Goal: Task Accomplishment & Management: Manage account settings

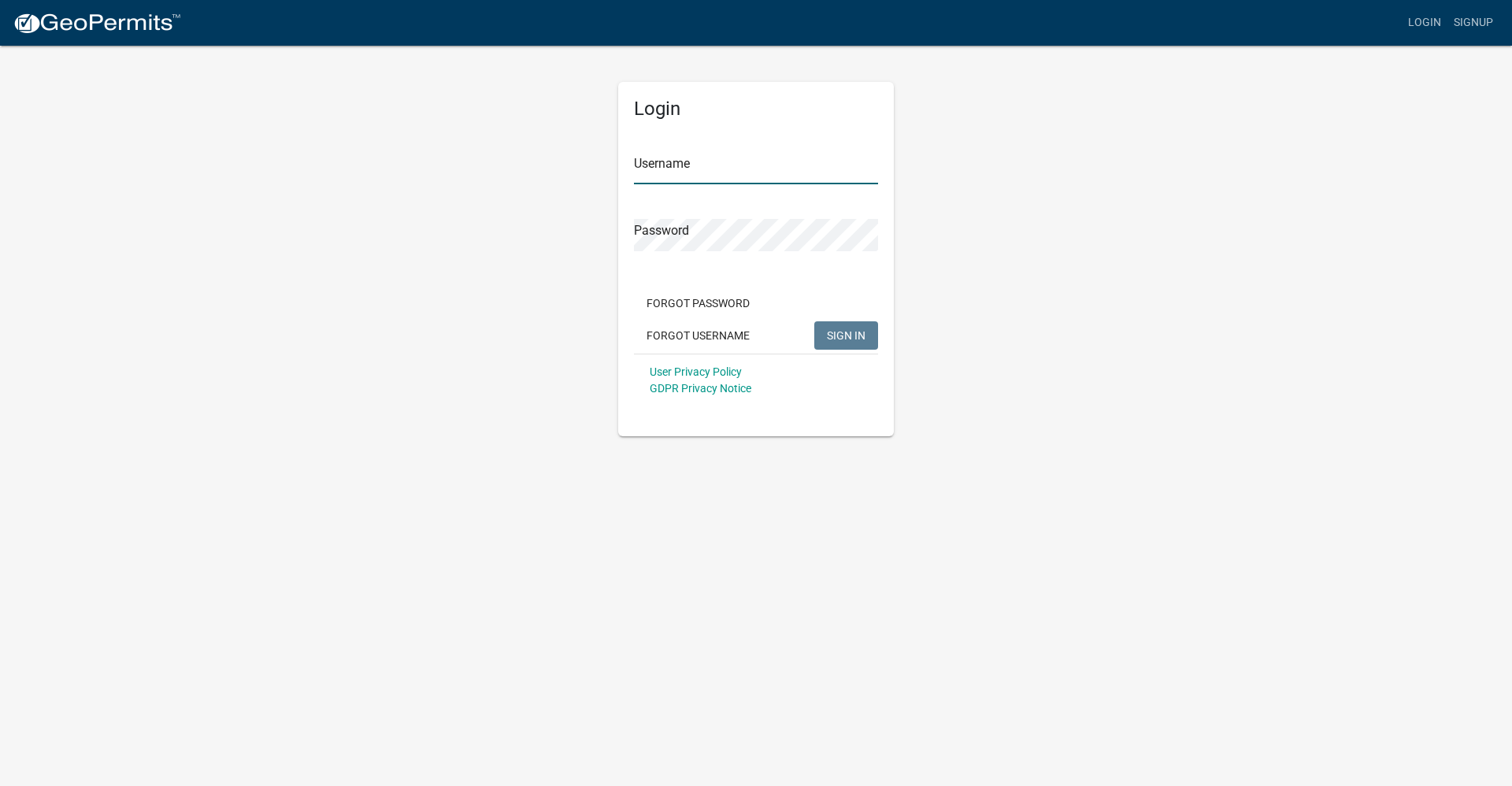
click at [711, 172] on input "Username" at bounding box center [756, 168] width 244 height 32
type input "lbuchholz"
click at [814, 321] on button "SIGN IN" at bounding box center [846, 335] width 64 height 28
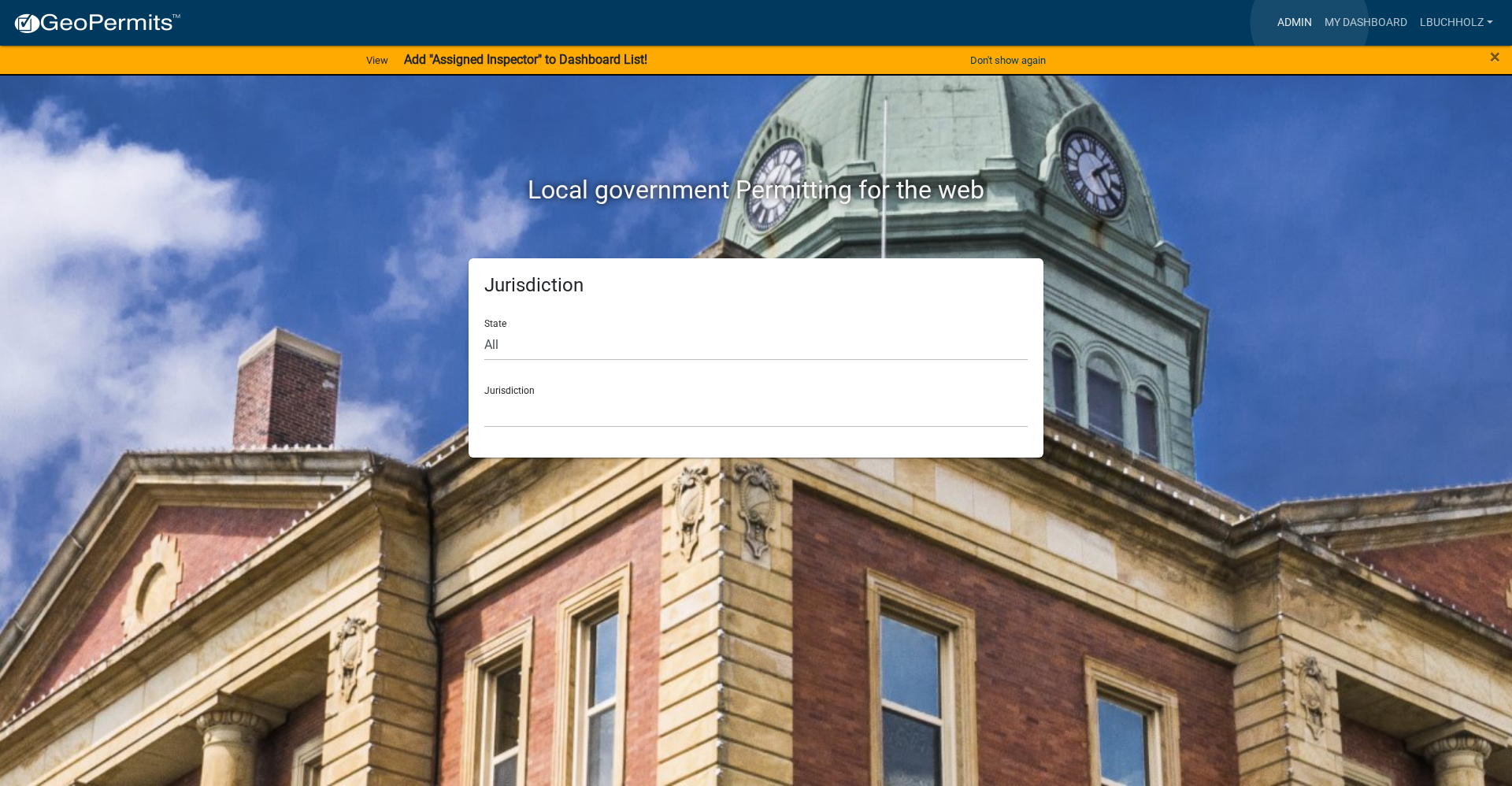
click at [1310, 23] on link "Admin" at bounding box center [1294, 23] width 47 height 30
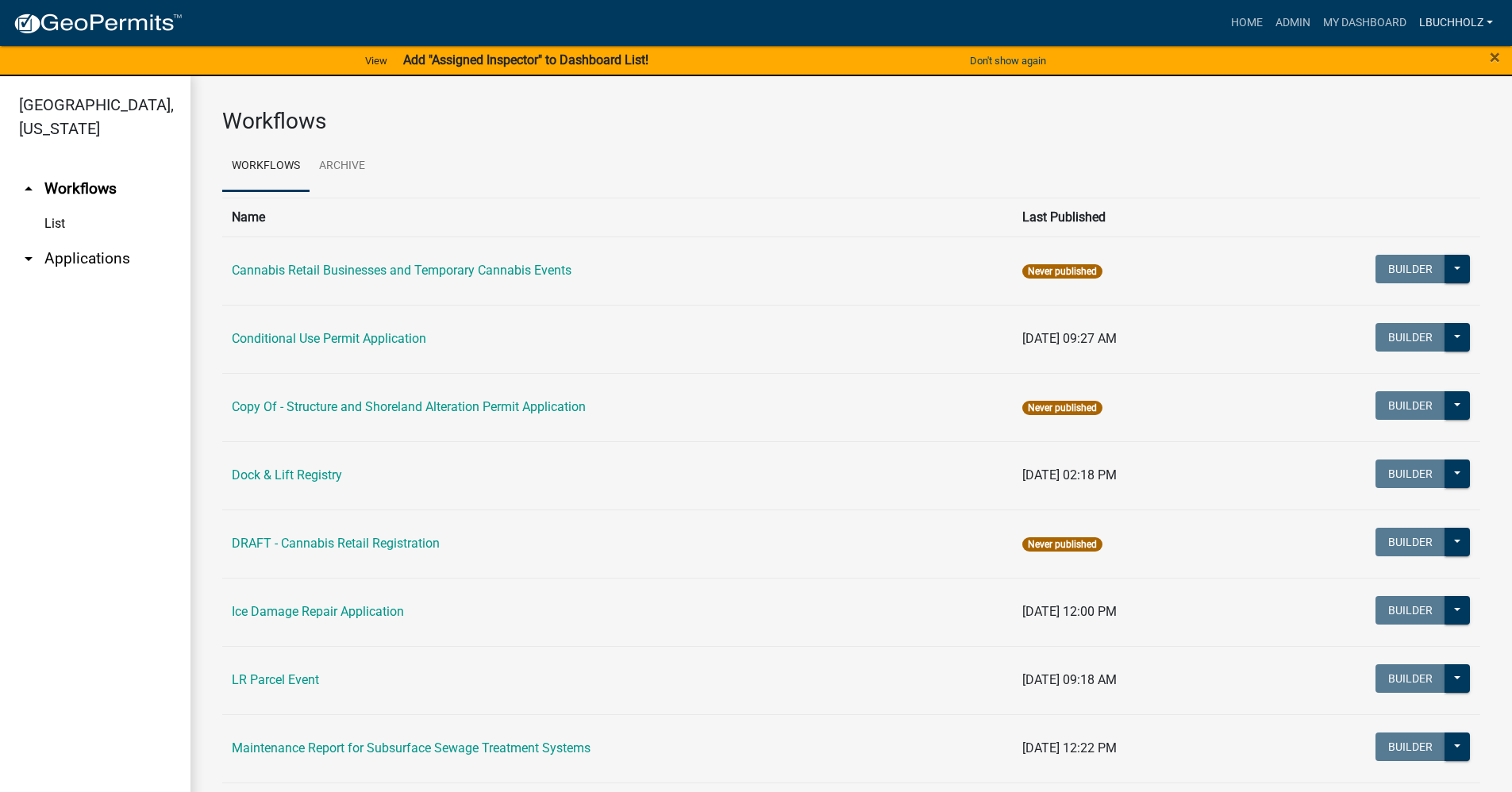
click at [1448, 20] on link "lbuchholz" at bounding box center [1456, 23] width 86 height 30
click at [1444, 66] on link "Admin" at bounding box center [1435, 64] width 127 height 38
click at [1461, 19] on link "lbuchholz" at bounding box center [1456, 23] width 86 height 30
click at [1433, 113] on link "Account" at bounding box center [1435, 103] width 127 height 38
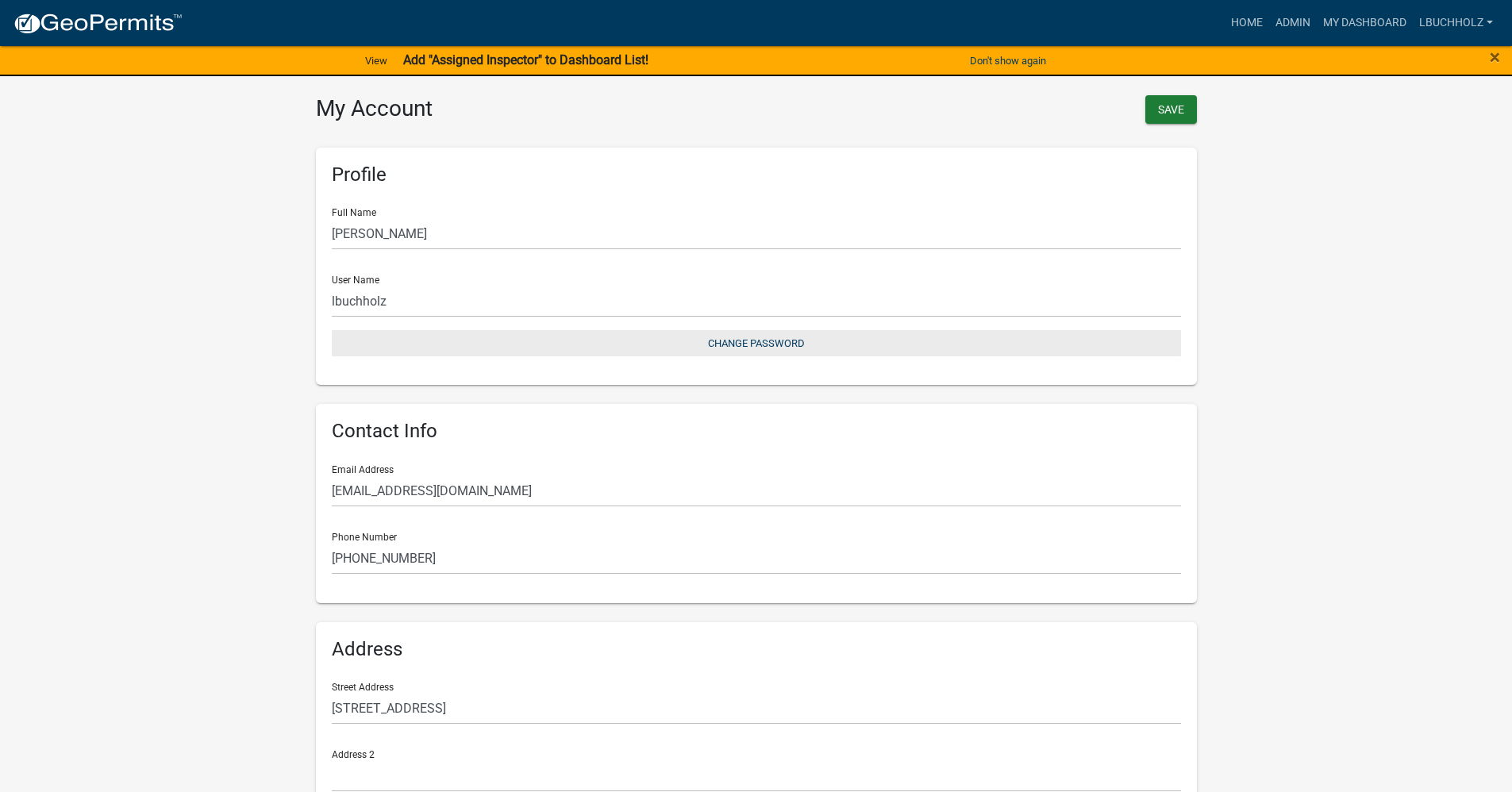
click at [783, 337] on button "Change Password" at bounding box center [756, 343] width 849 height 26
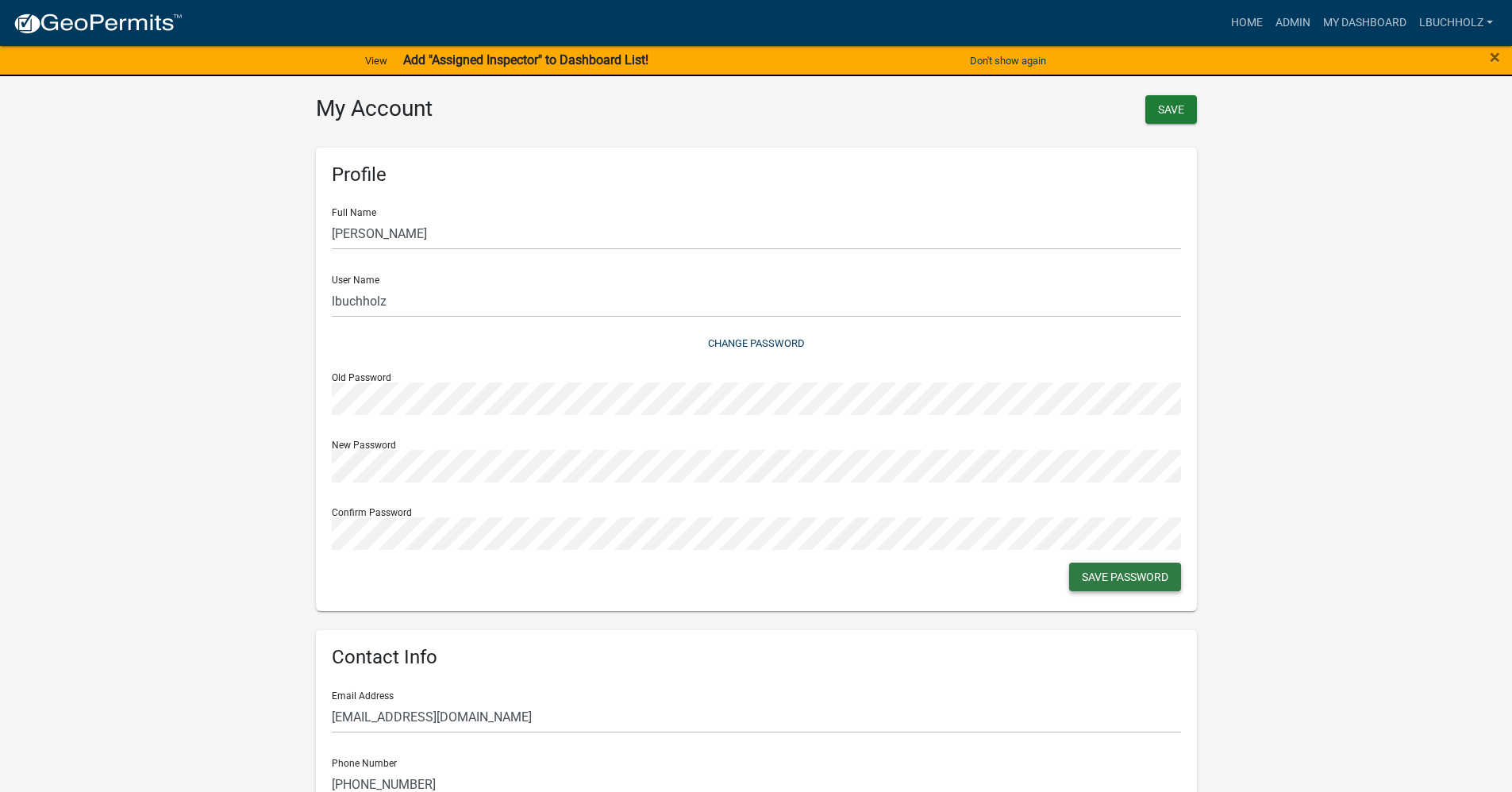
click at [1123, 577] on button "Save Password" at bounding box center [1124, 577] width 112 height 29
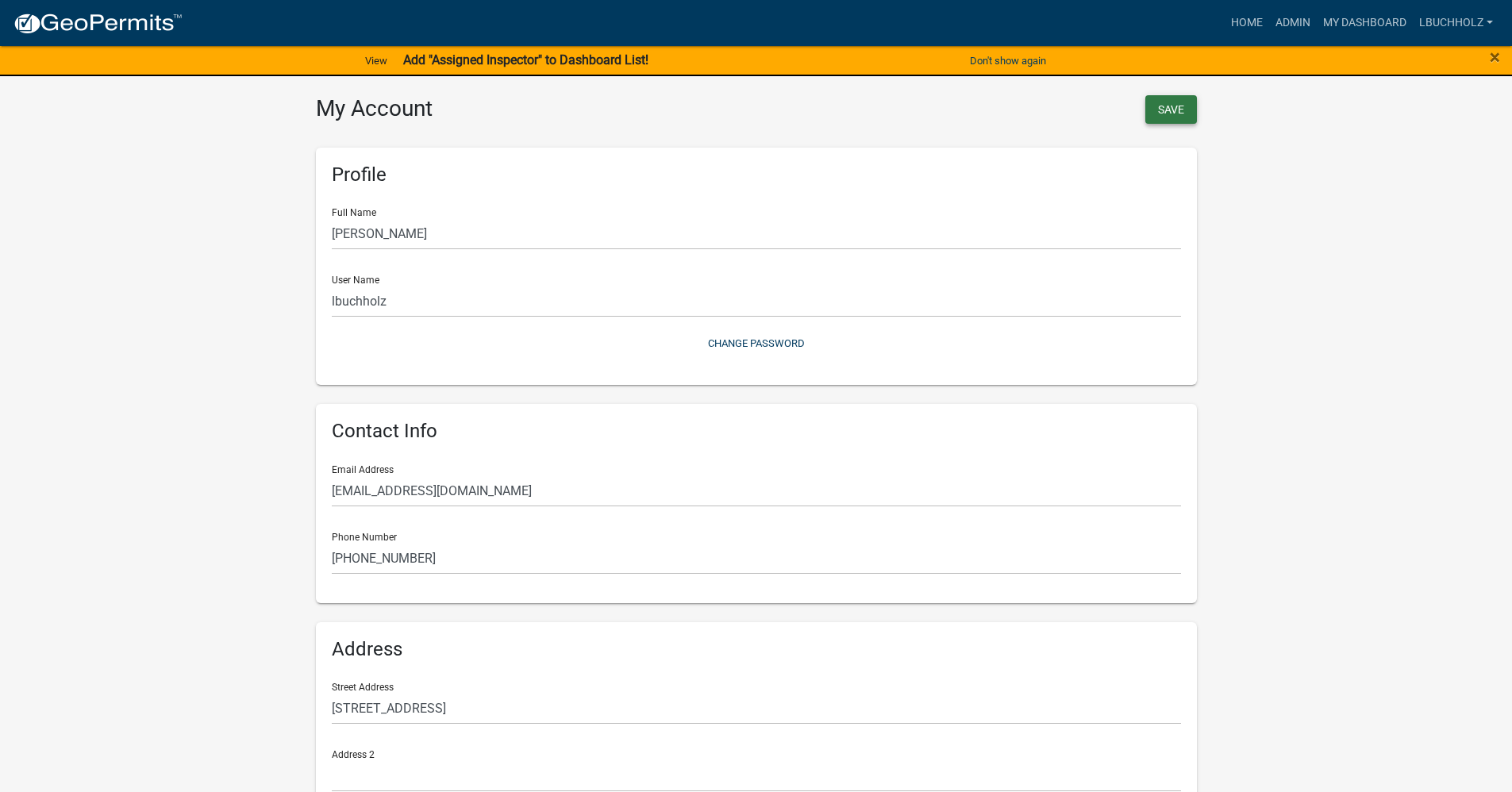
click at [1163, 118] on button "Save" at bounding box center [1171, 109] width 51 height 29
